Goal: Check status: Check status

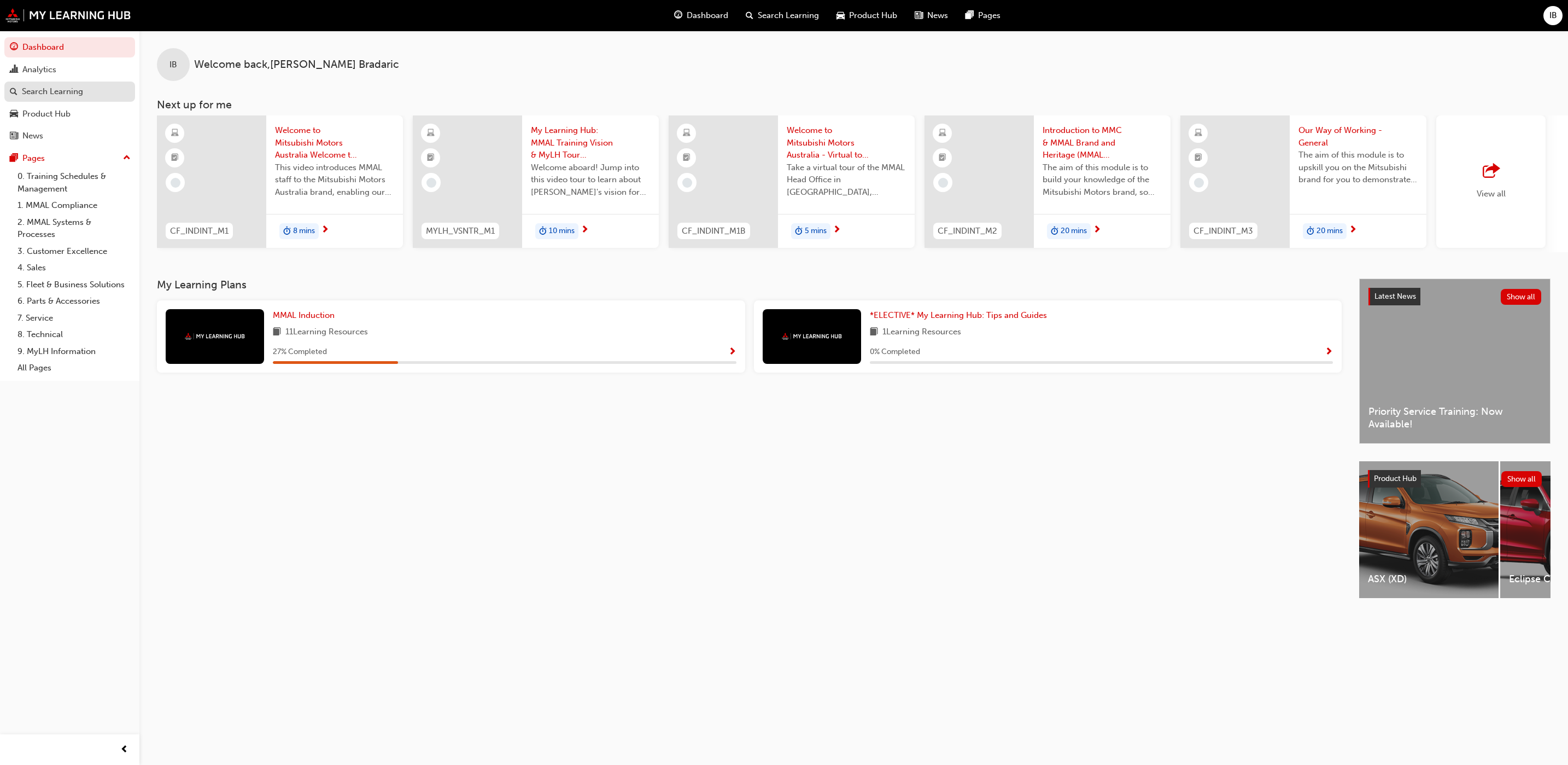
click at [30, 90] on div "Search Learning" at bounding box center [52, 91] width 61 height 13
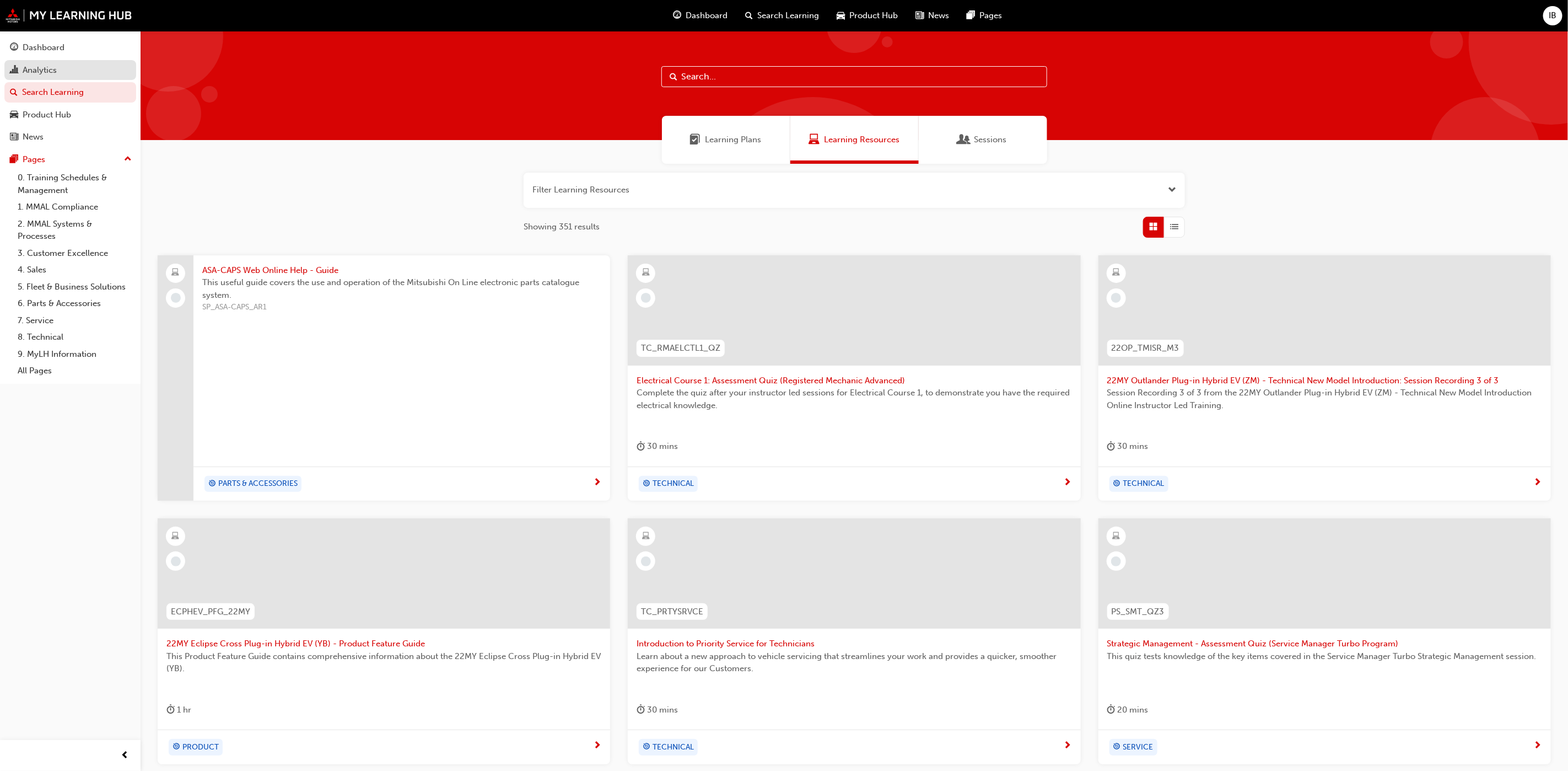
click at [39, 66] on div "Analytics" at bounding box center [40, 70] width 34 height 13
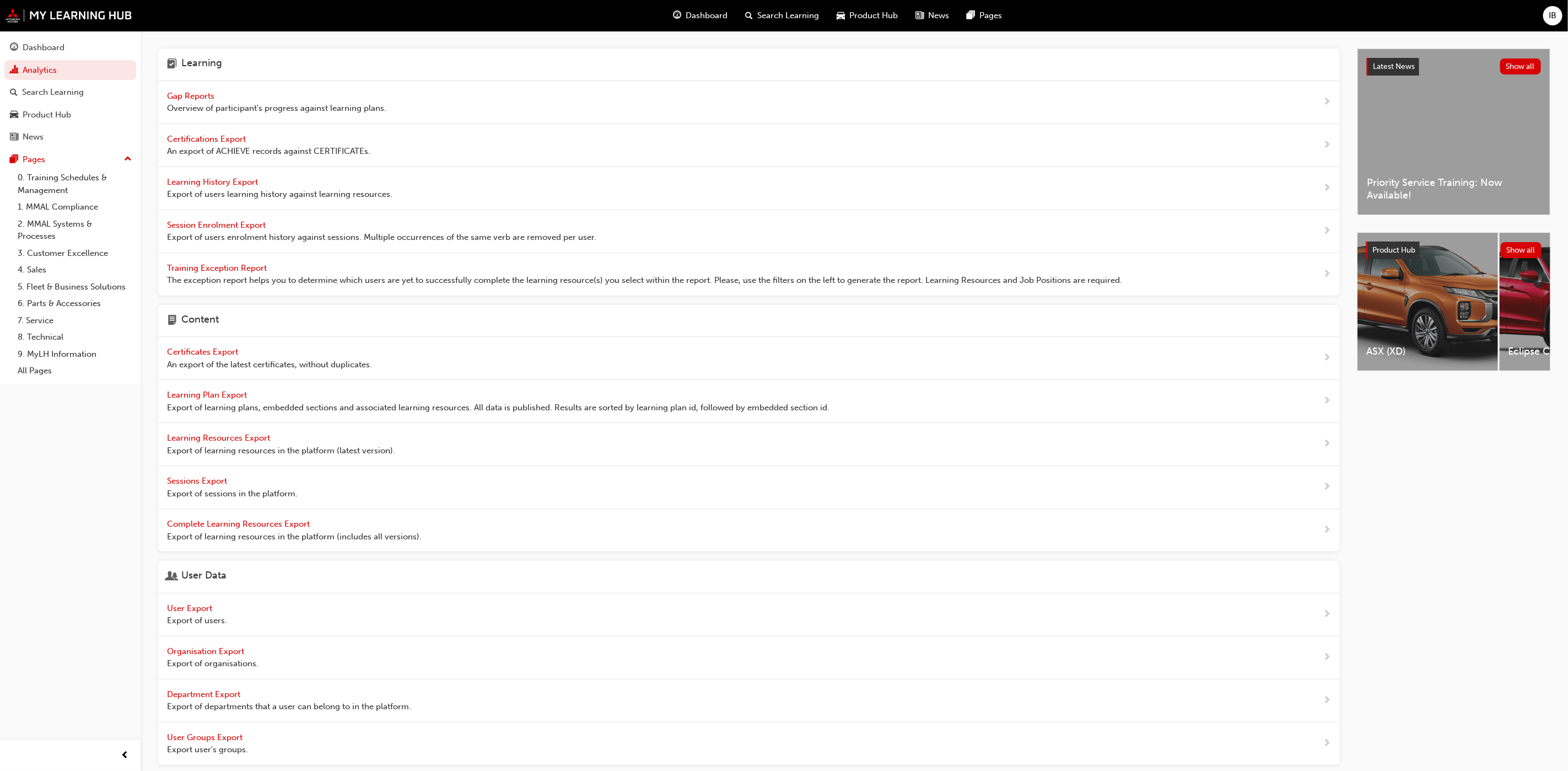
click at [198, 90] on div "Gap Reports Overview of participant's progress against learning plans." at bounding box center [276, 102] width 219 height 25
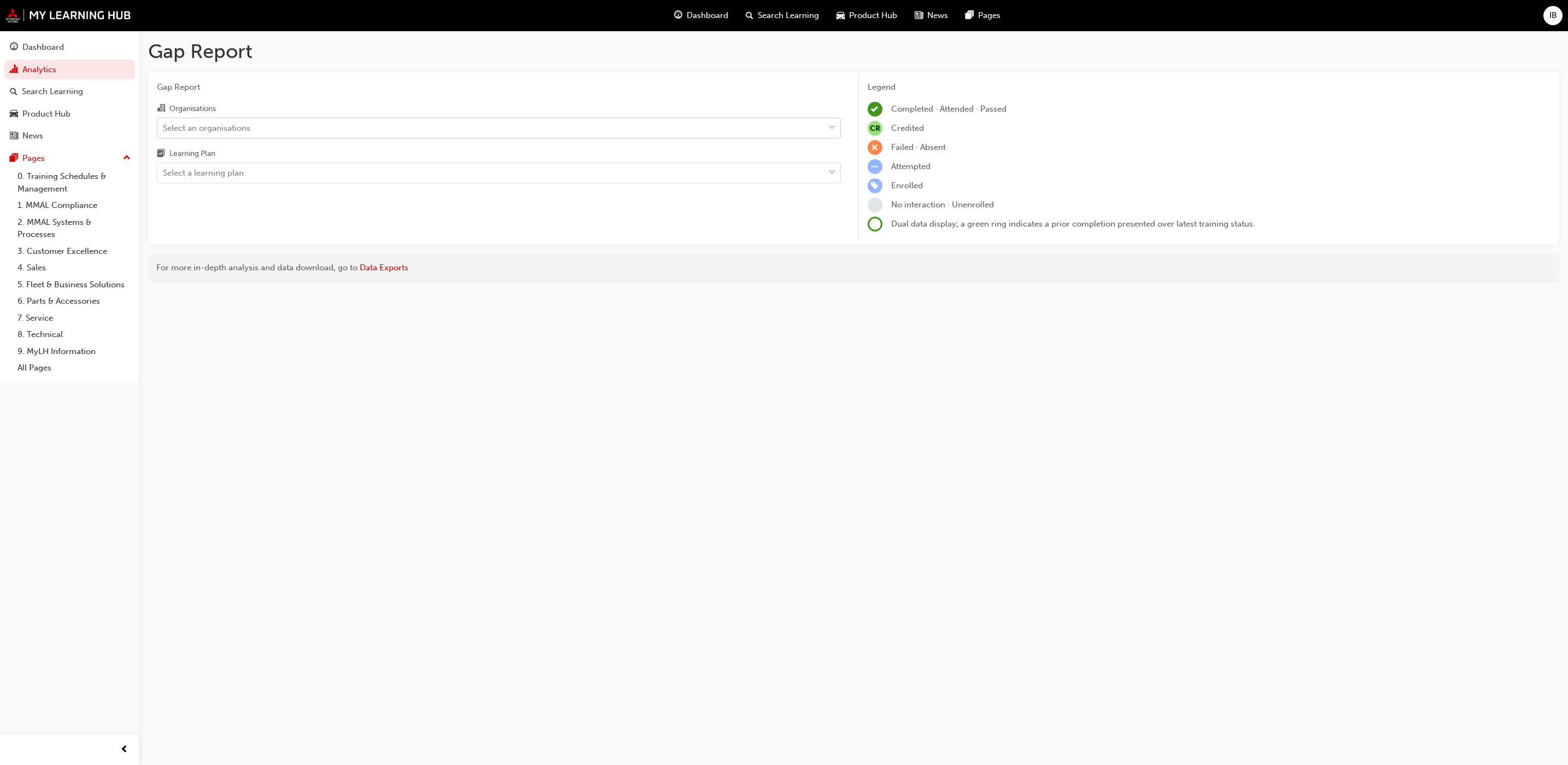
click at [489, 133] on div "Select an organisations" at bounding box center [491, 127] width 667 height 19
click at [164, 132] on input "Organisations Select an organisations" at bounding box center [164, 127] width 1 height 9
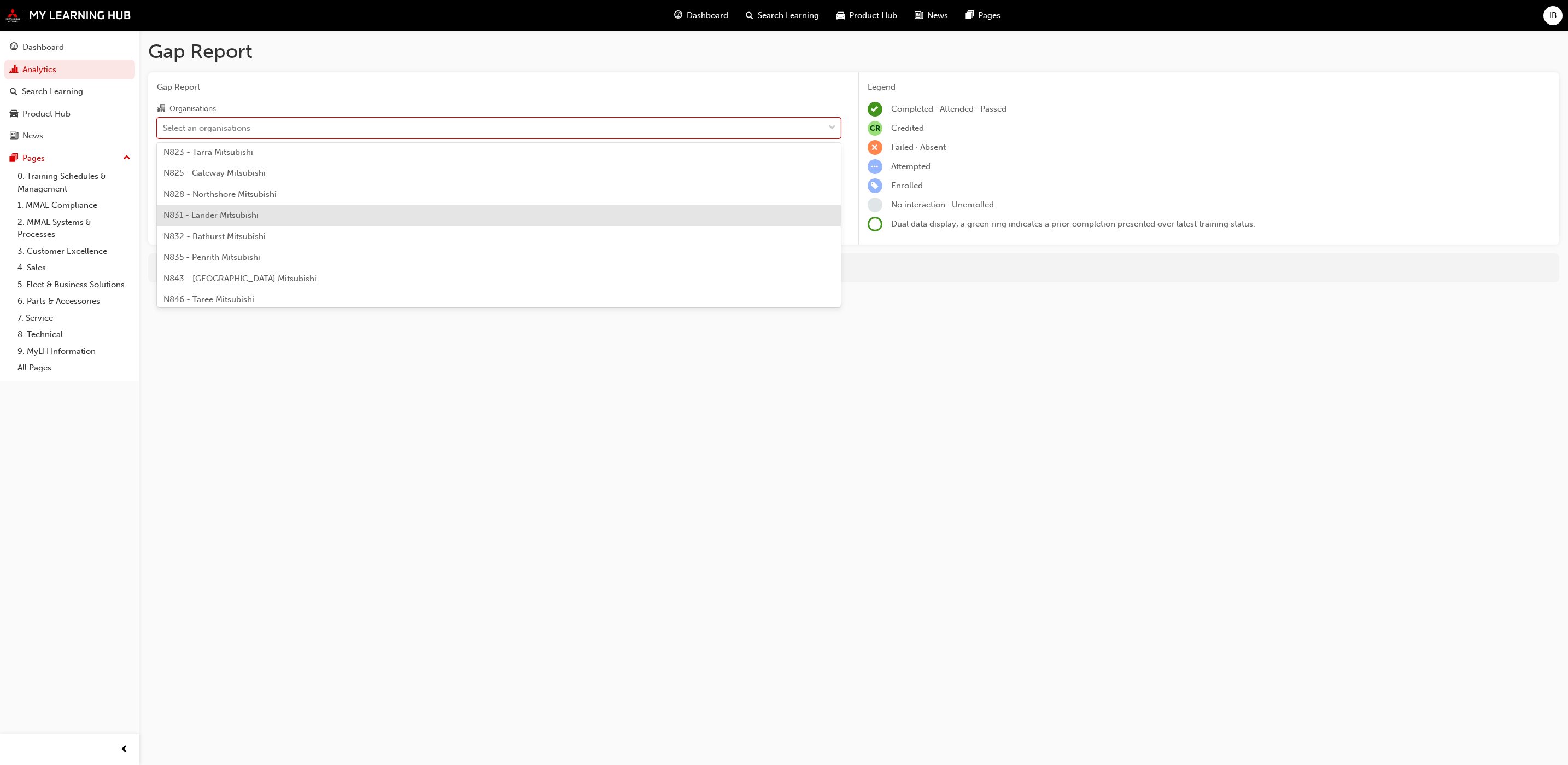
scroll to position [574, 0]
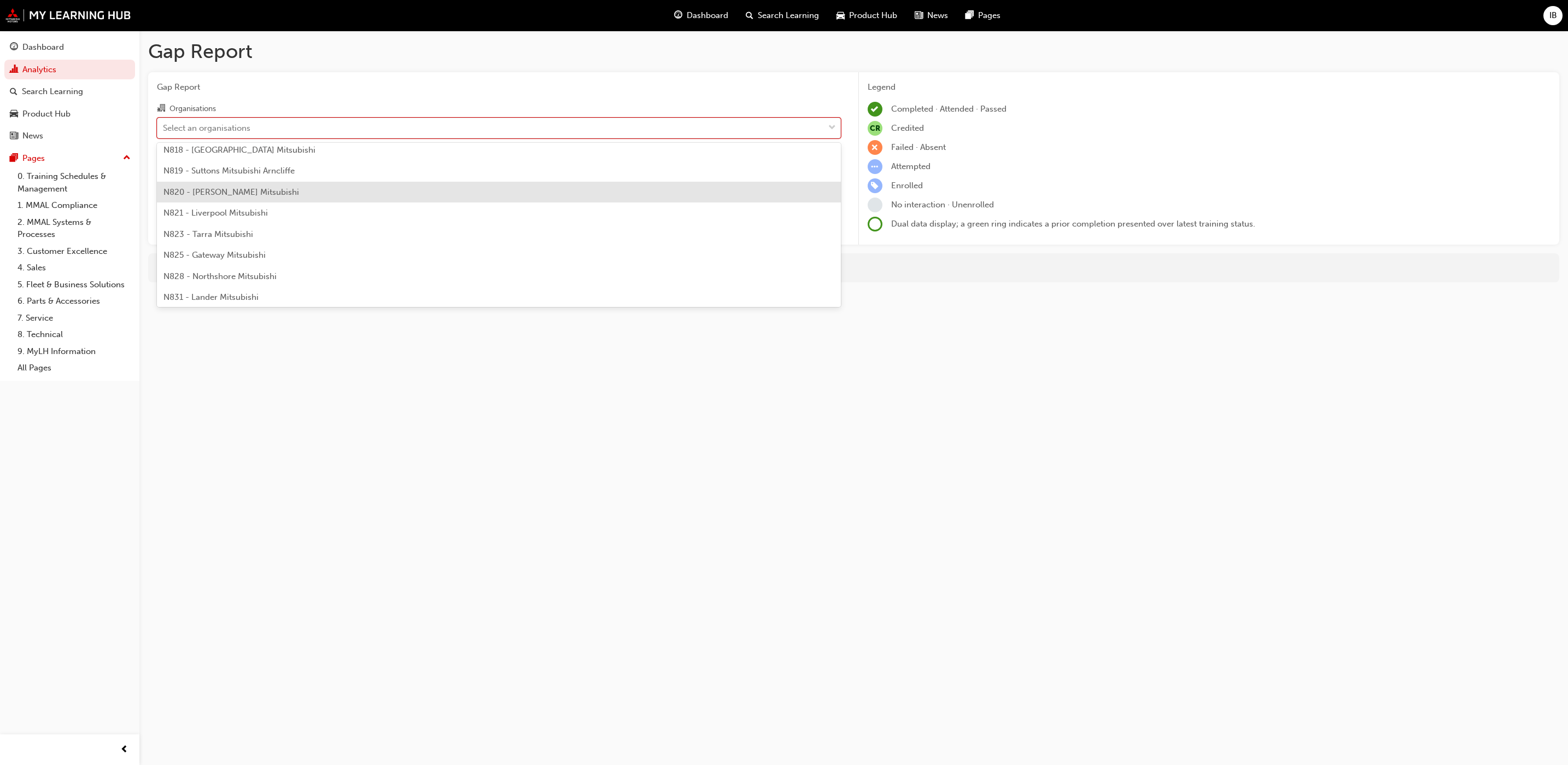
click at [535, 197] on div "N820 - [PERSON_NAME] Mitsubishi" at bounding box center [499, 192] width 684 height 21
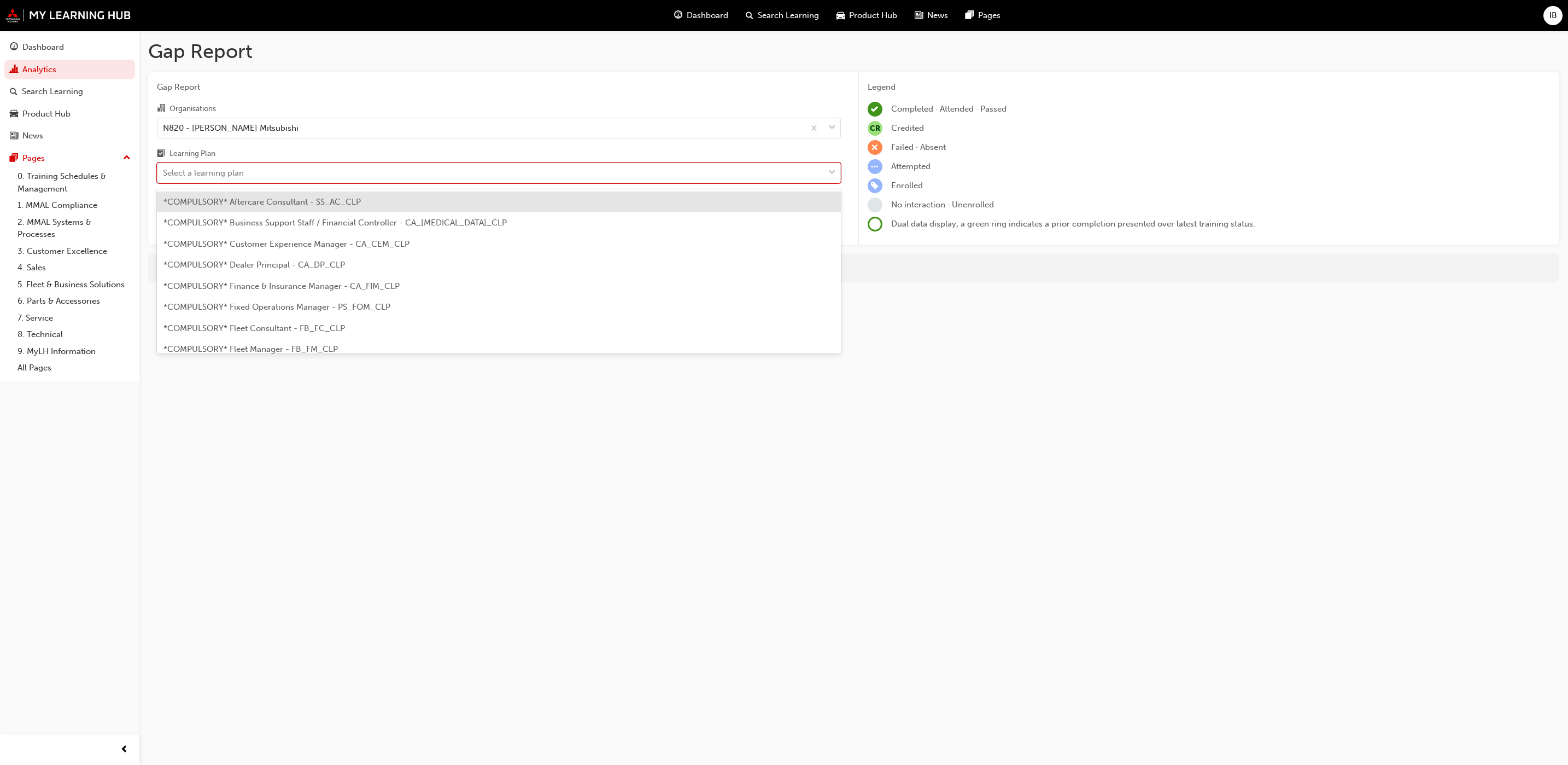
click at [643, 174] on div "Select a learning plan" at bounding box center [491, 173] width 667 height 19
click at [164, 174] on input "Learning Plan option *COMPULSORY* Aftercare Consultant - SS_AC_CLP focused, 1 o…" at bounding box center [164, 172] width 1 height 9
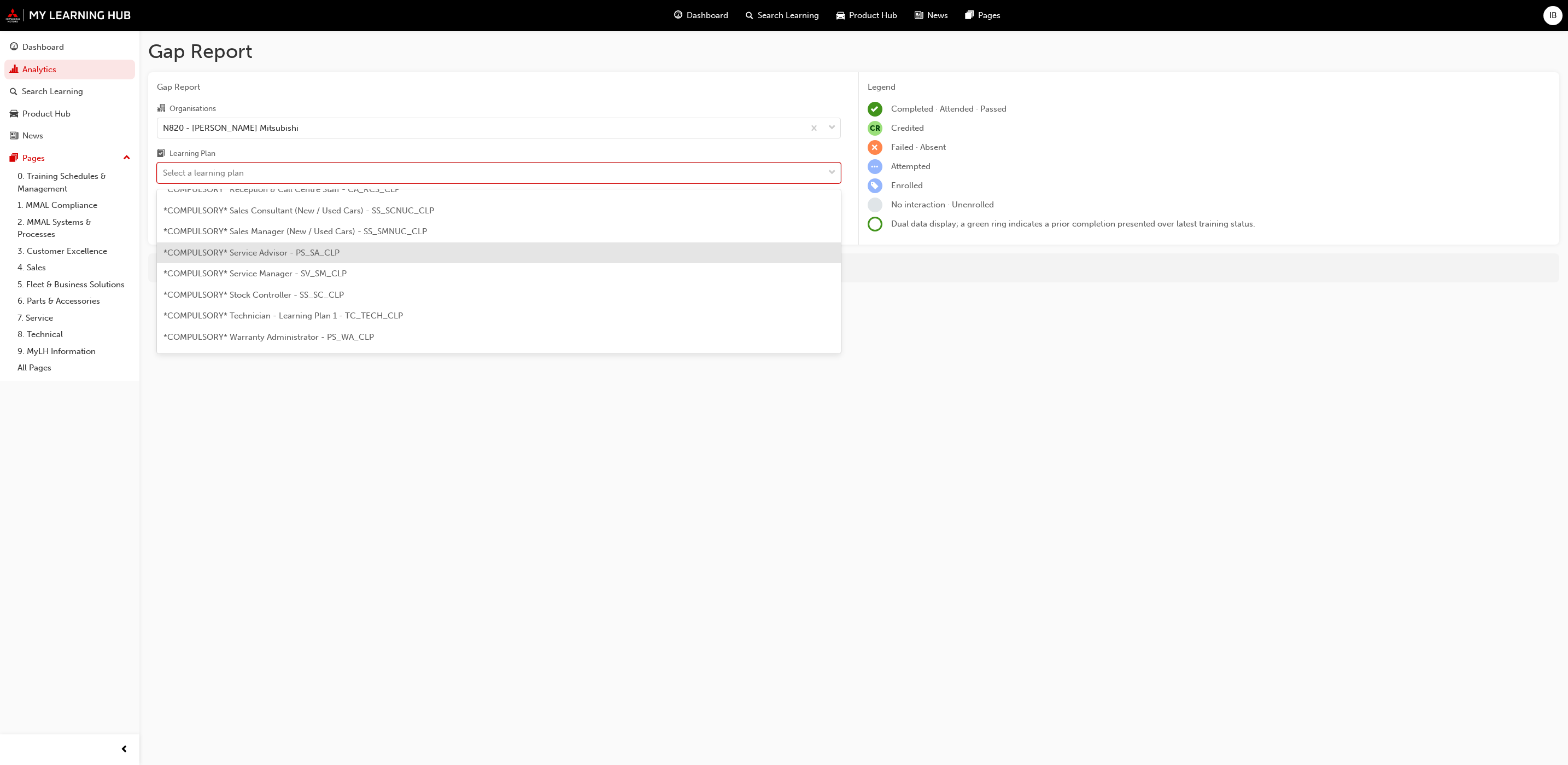
scroll to position [246, 0]
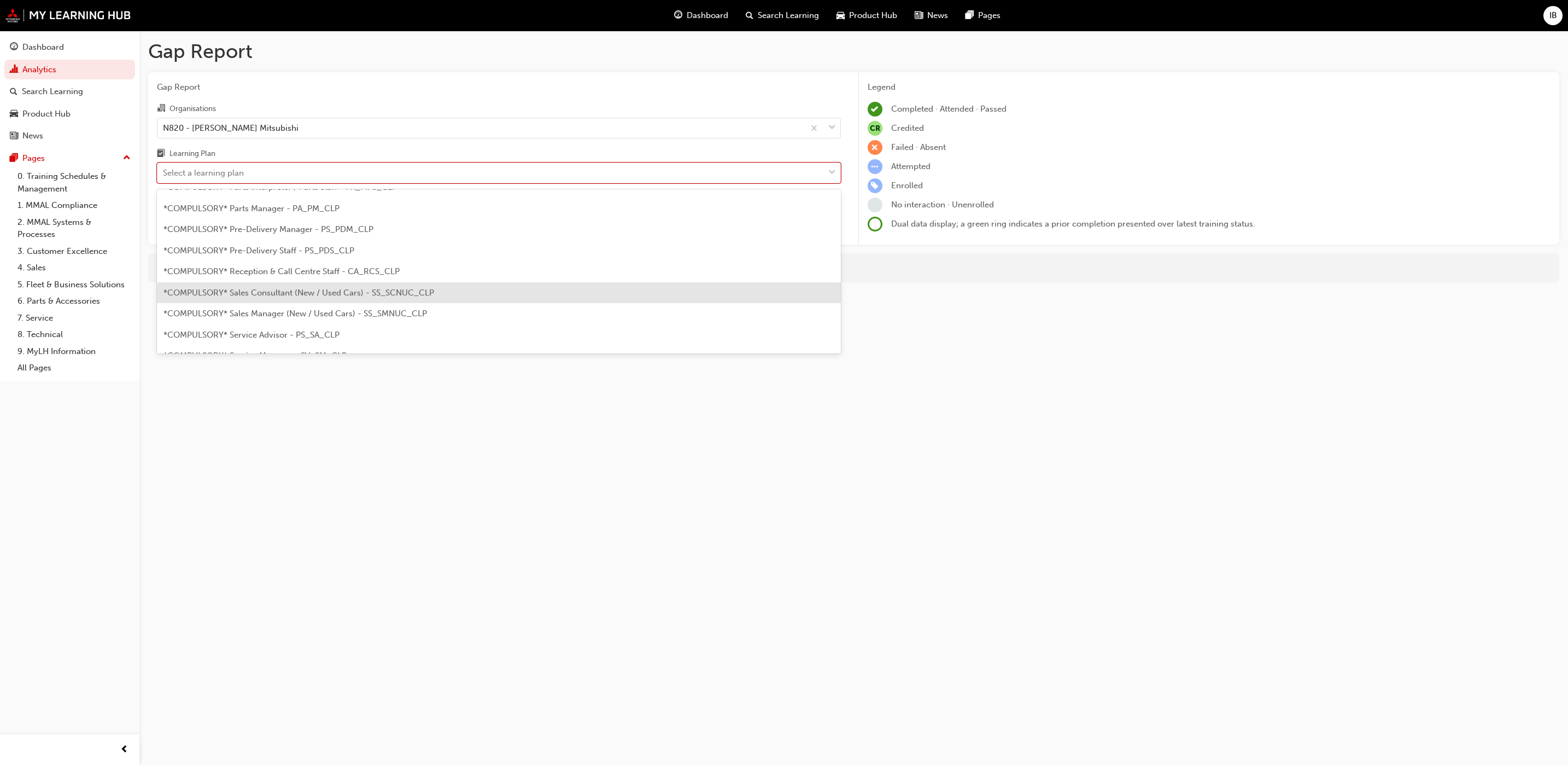
click at [482, 291] on div "*COMPULSORY* Sales Consultant (New / Used Cars) - SS_SCNUC_CLP" at bounding box center [499, 292] width 684 height 21
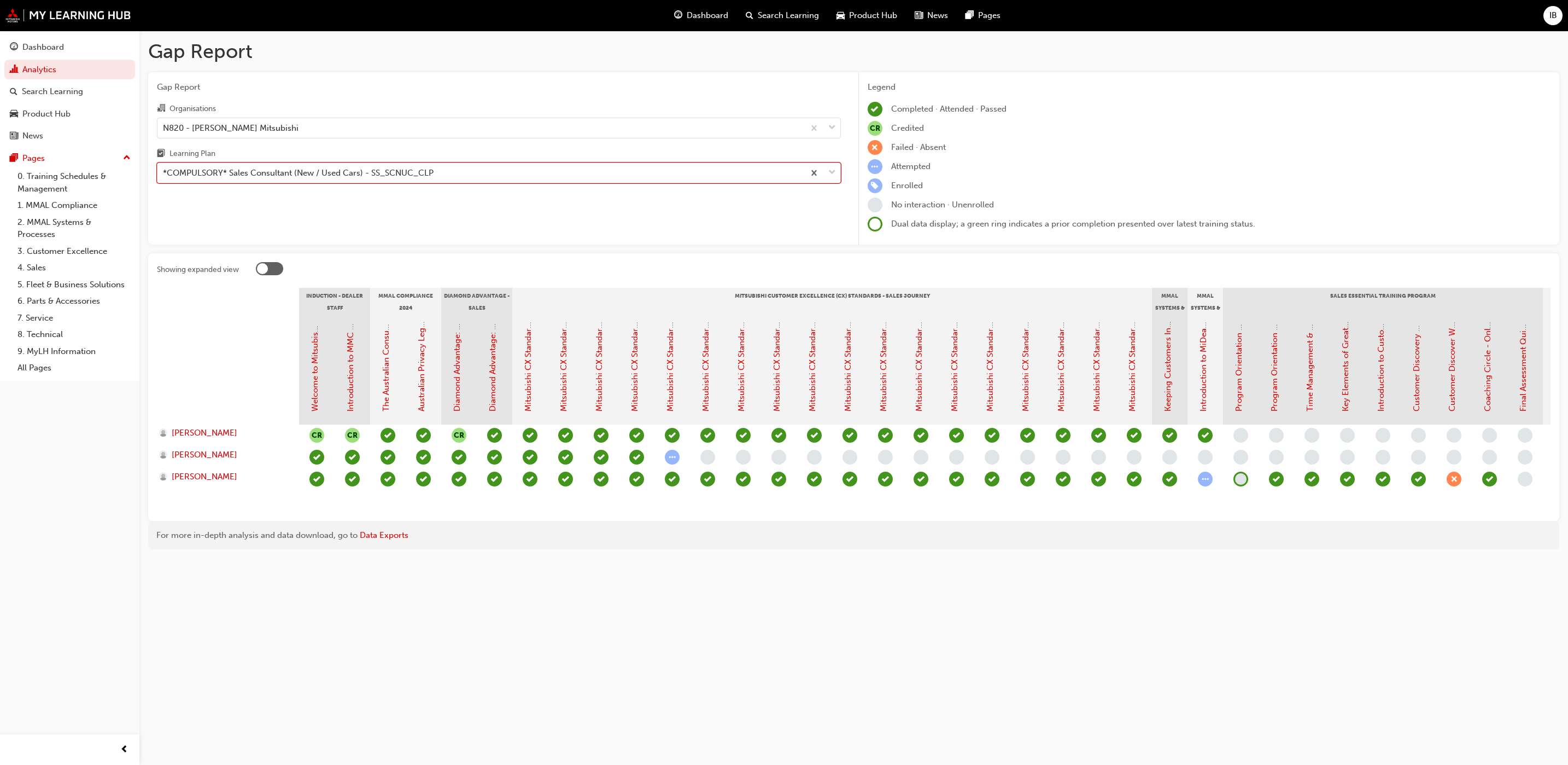
click at [541, 172] on div "*COMPULSORY* Sales Consultant (New / Used Cars) - SS_SCNUC_CLP" at bounding box center [481, 173] width 647 height 19
click at [164, 172] on input "Learning Plan option *COMPULSORY* Sales Consultant (New / Used Cars) - SS_SCNUC…" at bounding box center [164, 172] width 1 height 9
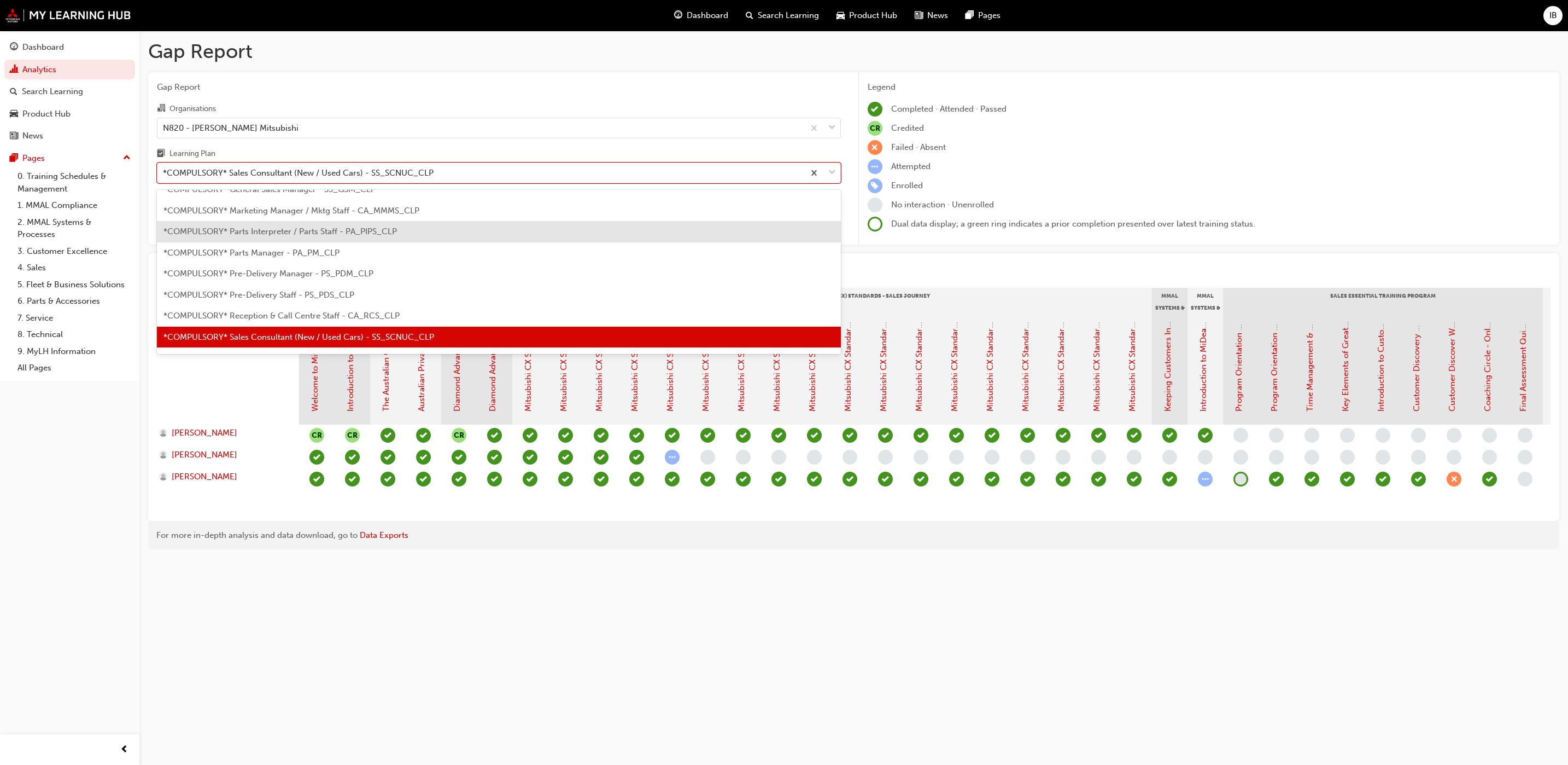
scroll to position [284, 0]
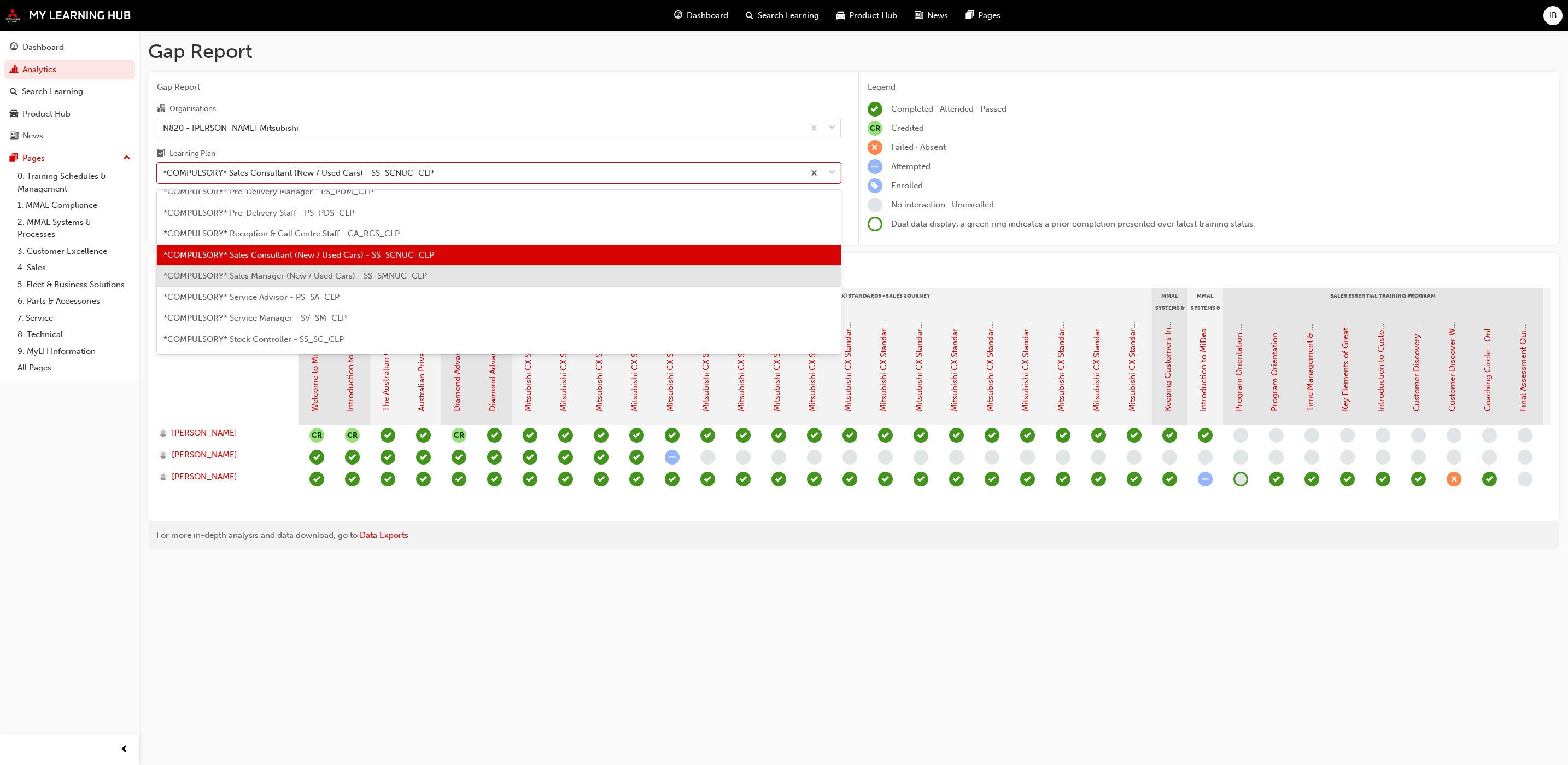
click at [388, 266] on div "*COMPULSORY* Sales Manager (New / Used Cars) - SS_SMNUC_CLP" at bounding box center [499, 276] width 684 height 21
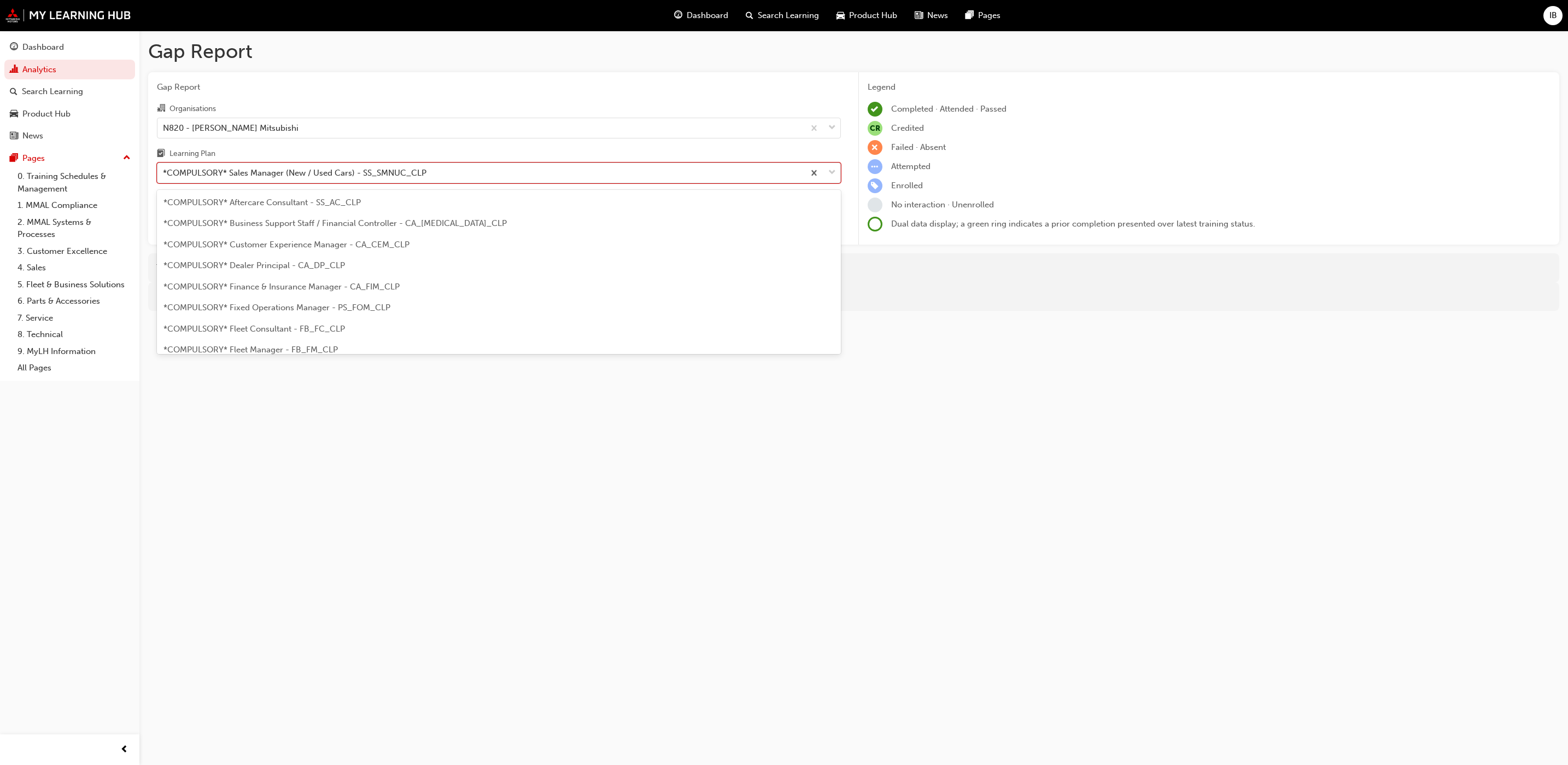
click at [830, 172] on span "down-icon" at bounding box center [832, 172] width 8 height 14
click at [164, 172] on input "Learning Plan option *COMPULSORY* Sales Manager (New / Used Cars) - SS_SMNUC_CL…" at bounding box center [164, 172] width 1 height 9
click at [646, 325] on div "*COMPULSORY* General Sales Manager - SS_GSM_CLP" at bounding box center [499, 333] width 684 height 21
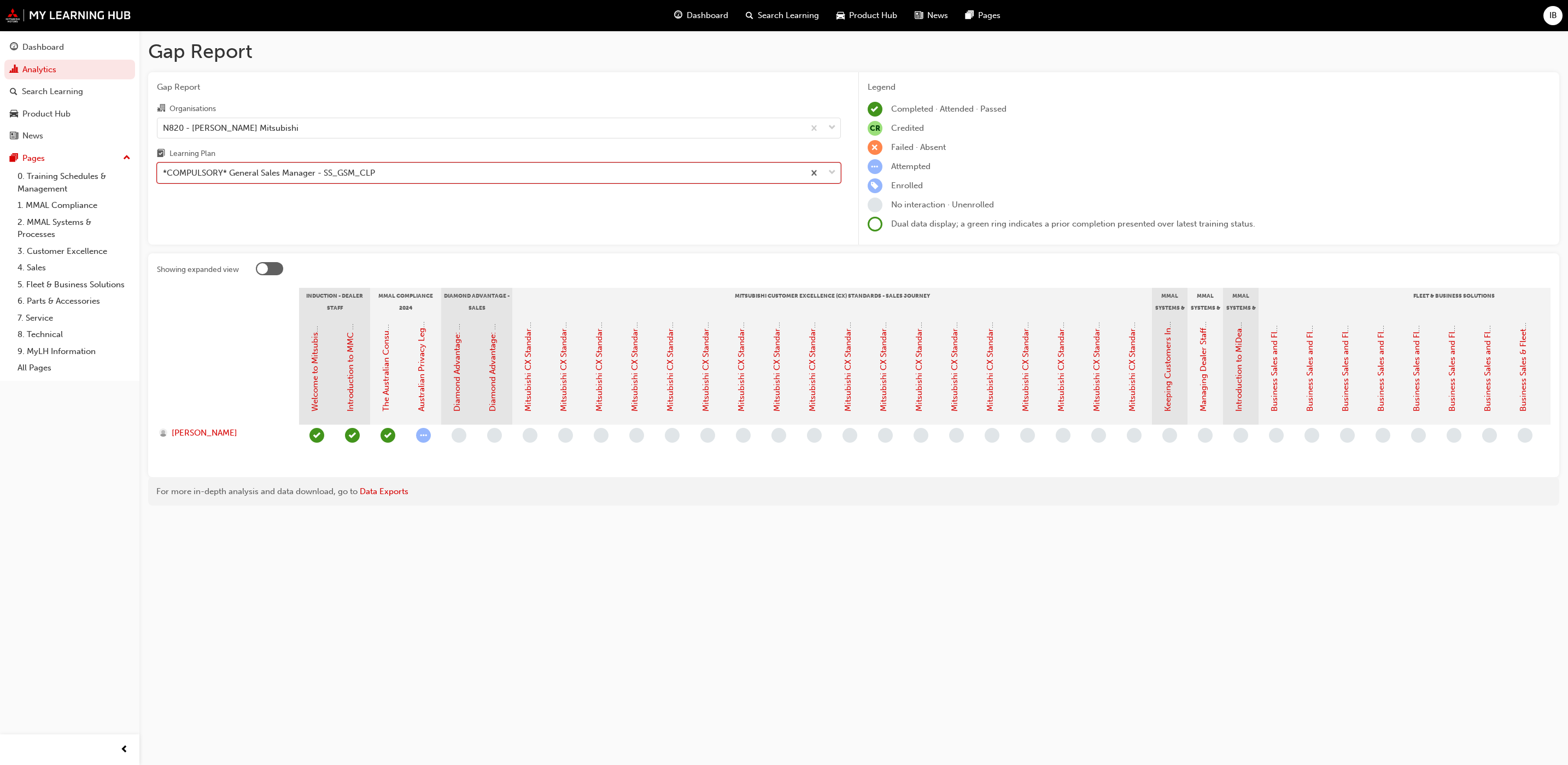
click at [440, 173] on div "*COMPULSORY* General Sales Manager - SS_GSM_CLP" at bounding box center [481, 173] width 647 height 19
click at [164, 173] on input "Learning Plan option *COMPULSORY* General Sales Manager - SS_GSM_CLP, selected.…" at bounding box center [164, 172] width 1 height 9
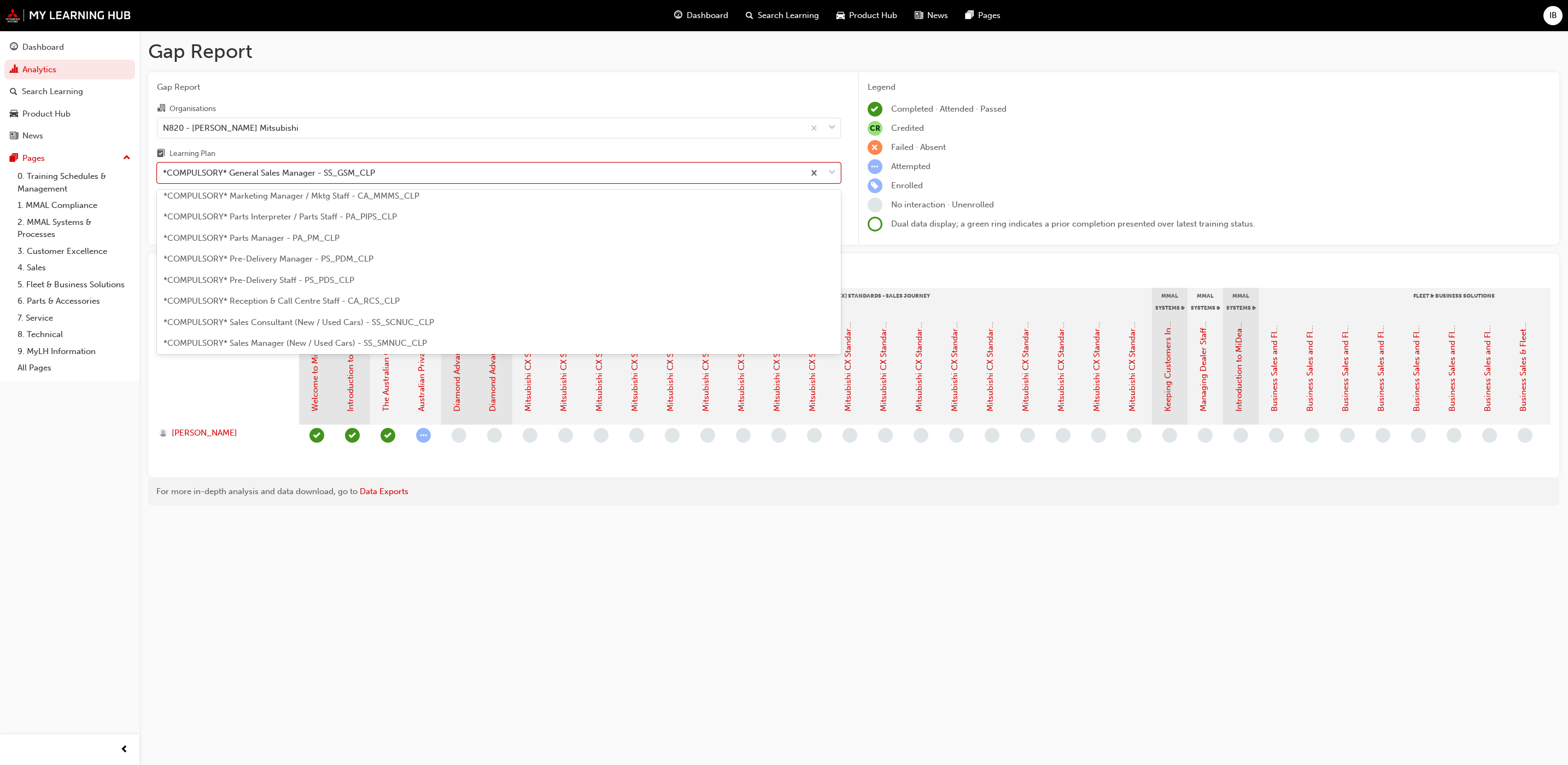
scroll to position [219, 0]
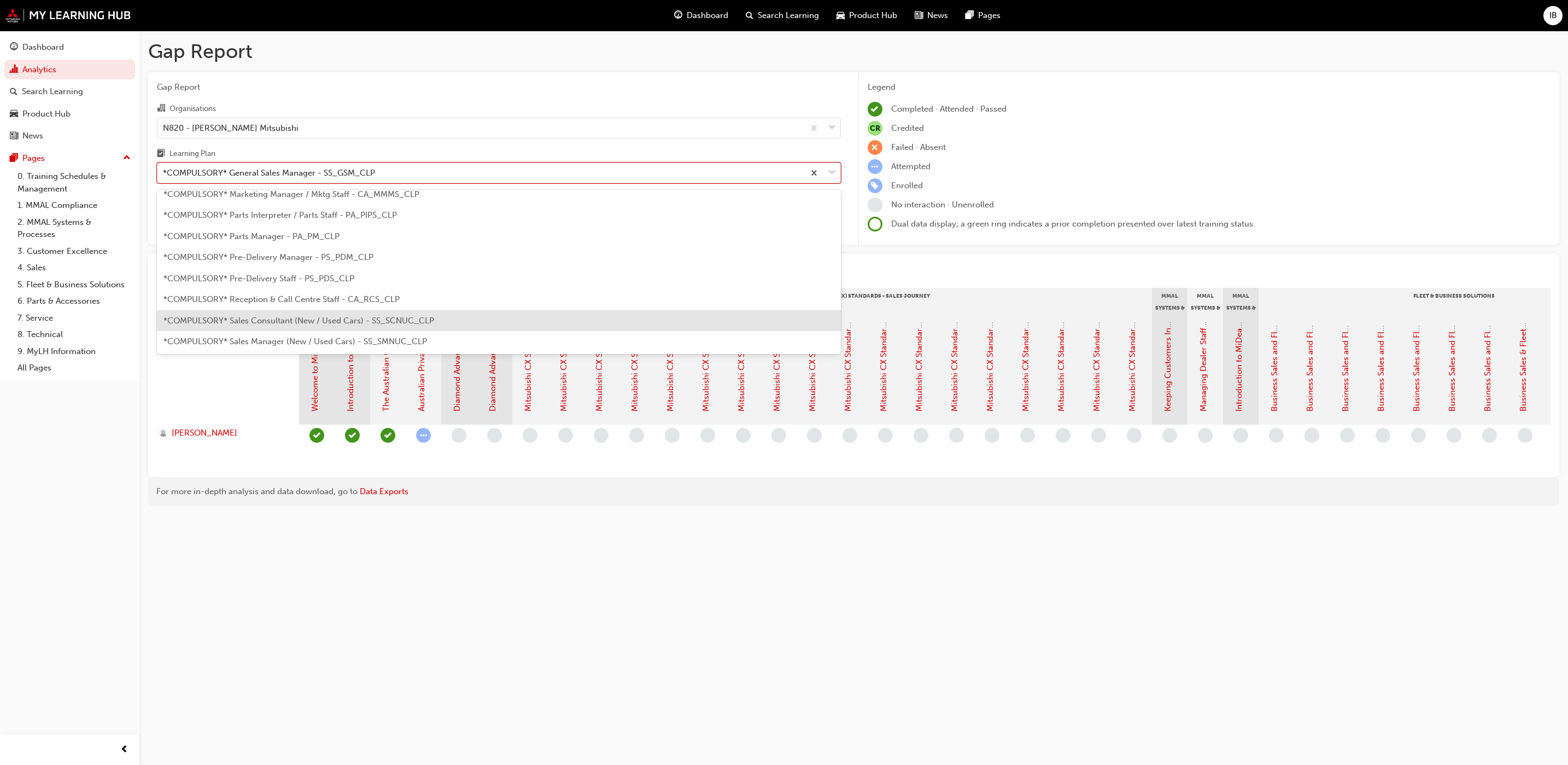
click at [401, 312] on div "*COMPULSORY* Sales Consultant (New / Used Cars) - SS_SCNUC_CLP" at bounding box center [499, 320] width 684 height 21
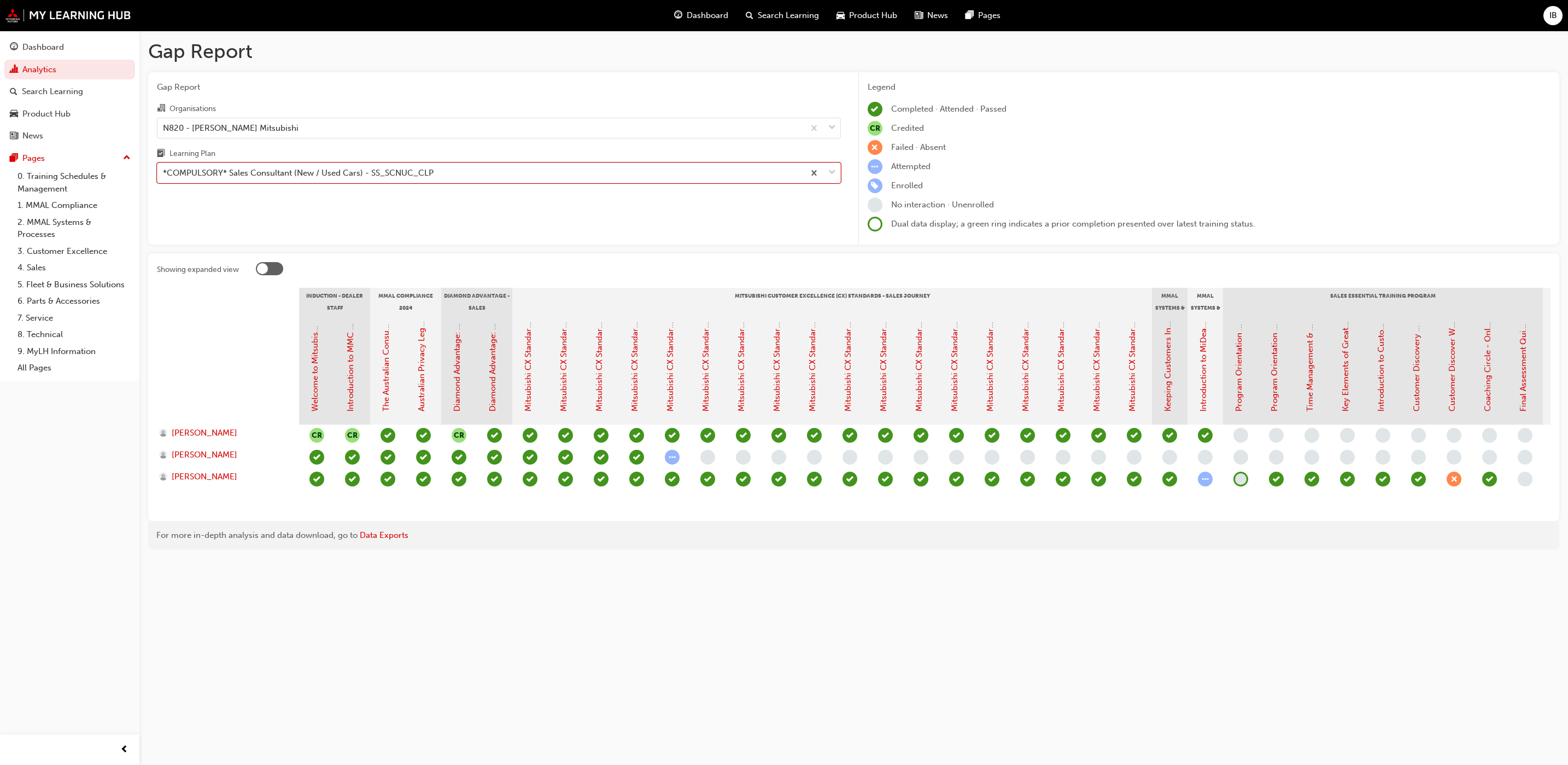
click at [673, 457] on span "learningRecordVerb_ATTEMPT-icon" at bounding box center [672, 457] width 15 height 15
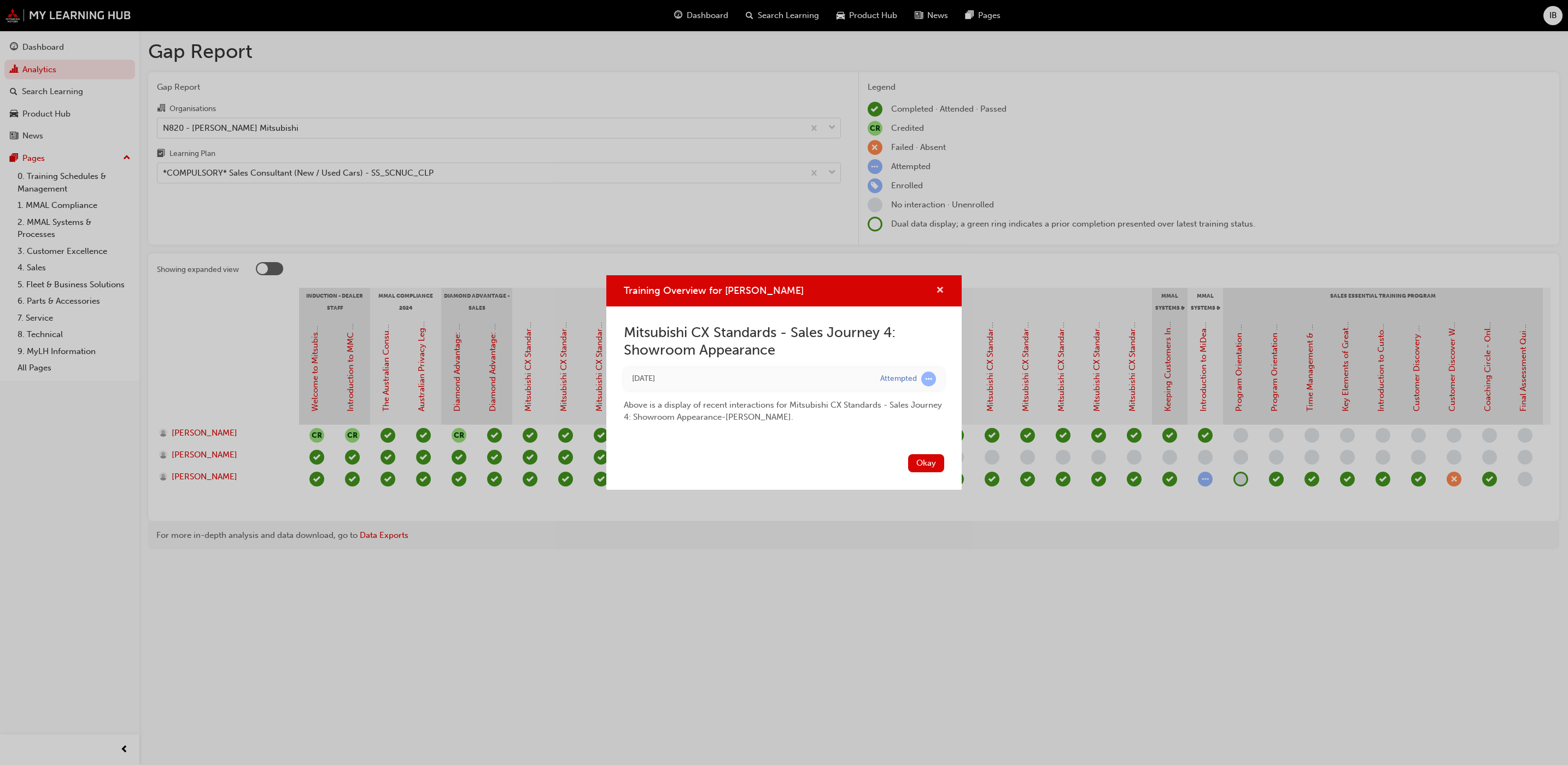
click at [942, 289] on span "cross-icon" at bounding box center [940, 291] width 8 height 10
